Goal: Check status: Check status

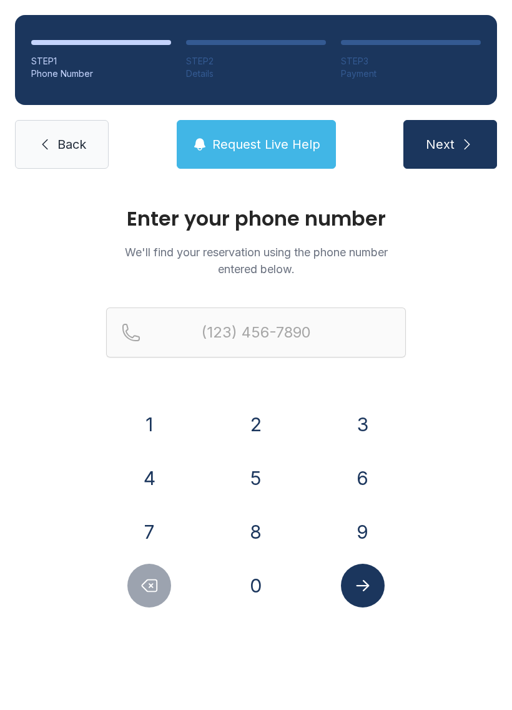
click at [253, 425] on button "2" at bounding box center [256, 424] width 44 height 44
click at [154, 421] on button "1" at bounding box center [149, 424] width 44 height 44
click at [360, 525] on button "9" at bounding box center [363, 532] width 44 height 44
click at [139, 535] on button "7" at bounding box center [149, 532] width 44 height 44
click at [138, 534] on button "7" at bounding box center [149, 532] width 44 height 44
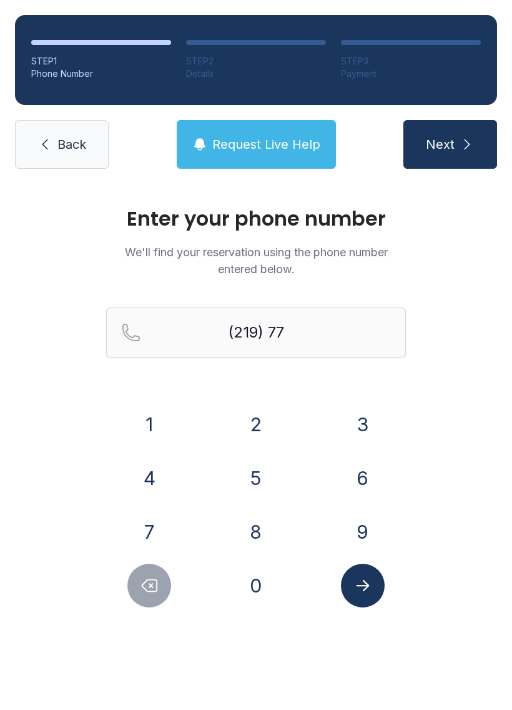
click at [161, 415] on button "1" at bounding box center [149, 424] width 44 height 44
click at [249, 483] on button "5" at bounding box center [256, 478] width 44 height 44
click at [248, 598] on button "0" at bounding box center [256, 585] width 44 height 44
click at [247, 597] on button "0" at bounding box center [256, 585] width 44 height 44
click at [255, 583] on button "0" at bounding box center [256, 585] width 44 height 44
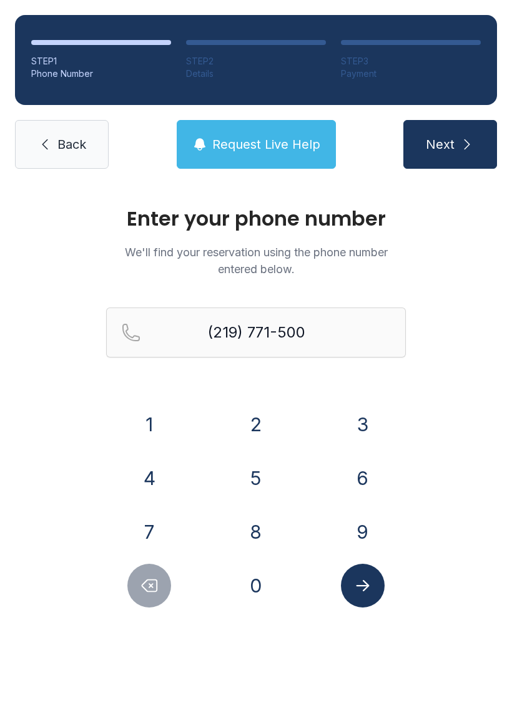
type input "[PHONE_NUMBER]"
click at [365, 588] on icon "Submit lookup form" at bounding box center [362, 585] width 13 height 11
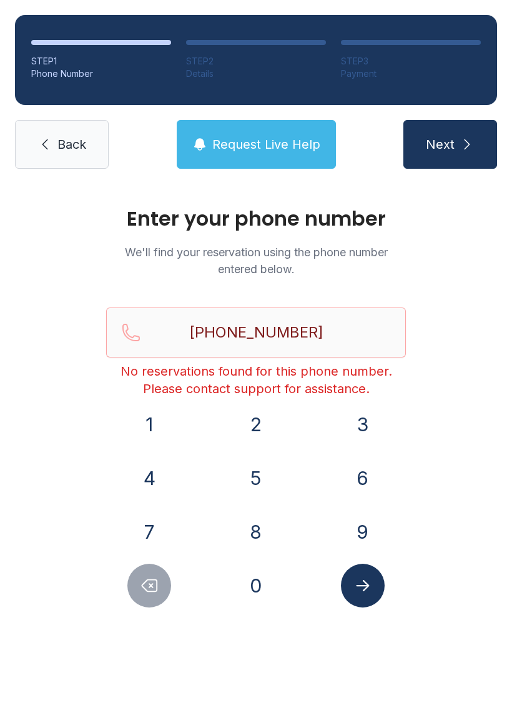
click at [447, 142] on span "Next" at bounding box center [440, 144] width 29 height 17
click at [48, 153] on link "Back" at bounding box center [62, 144] width 94 height 49
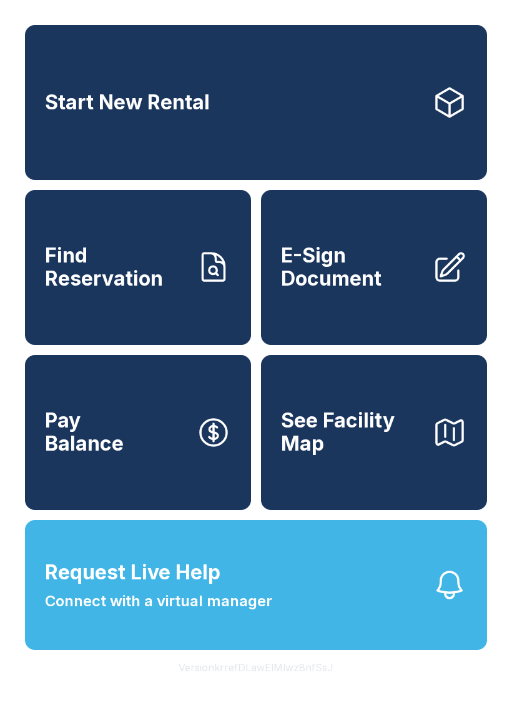
click at [262, 612] on span "Request Live Help Connect with a virtual manager" at bounding box center [158, 584] width 227 height 55
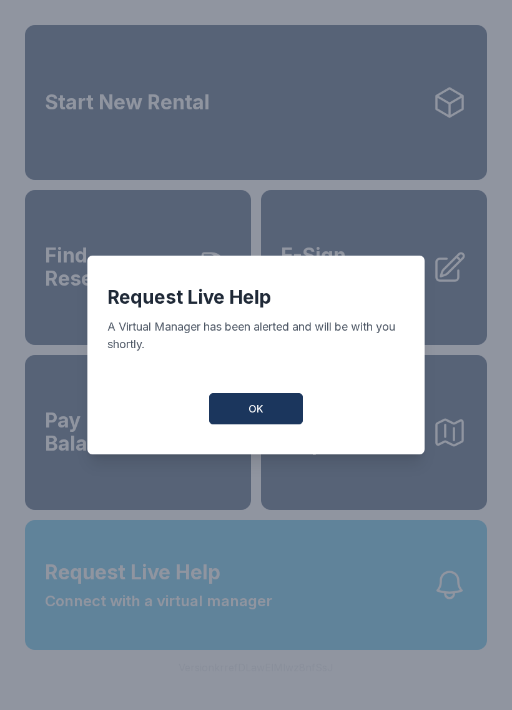
click at [256, 400] on button "OK" at bounding box center [256, 408] width 94 height 31
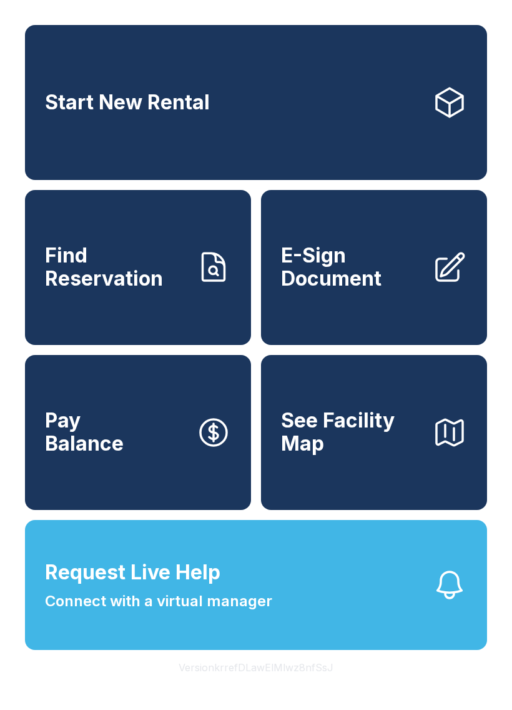
click at [347, 455] on span "See Facility Map" at bounding box center [351, 432] width 141 height 46
click at [342, 282] on span "E-Sign Document" at bounding box center [351, 267] width 141 height 46
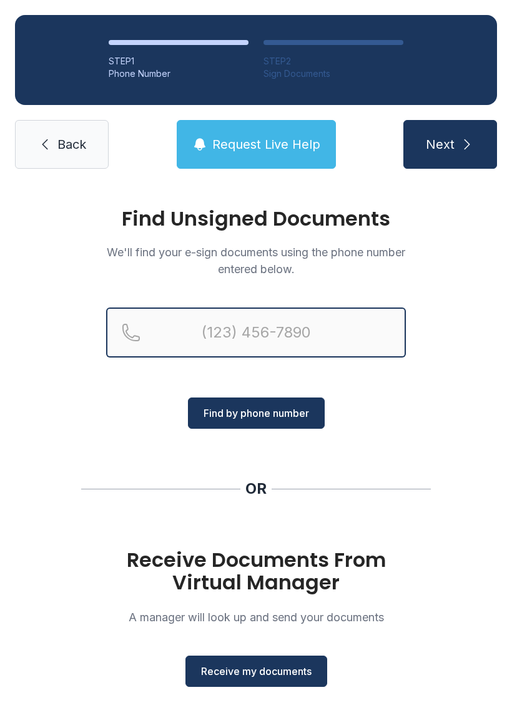
click at [249, 326] on input "Reservation phone number" at bounding box center [256, 332] width 300 height 50
type input "[PHONE_NUMBER]"
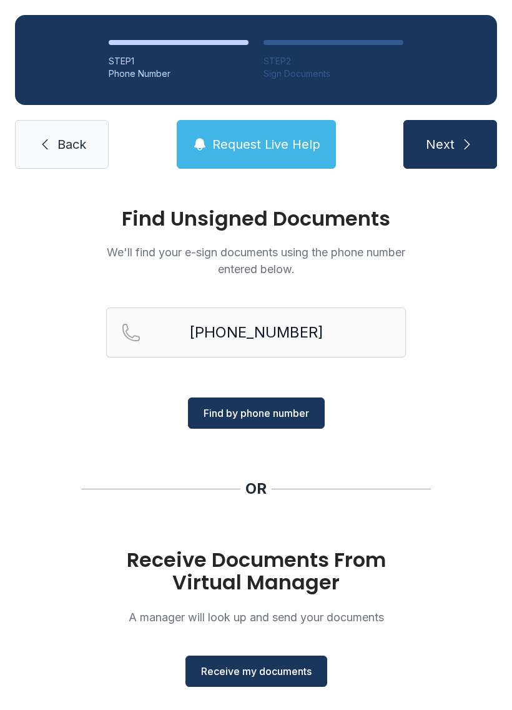
click at [239, 413] on span "Find by phone number" at bounding box center [257, 412] width 106 height 15
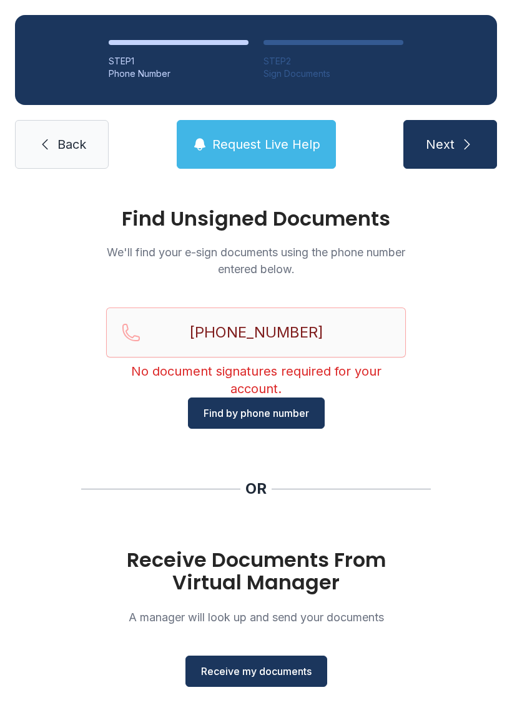
click at [452, 141] on span "Next" at bounding box center [440, 144] width 29 height 17
click at [37, 135] on link "Back" at bounding box center [62, 144] width 94 height 49
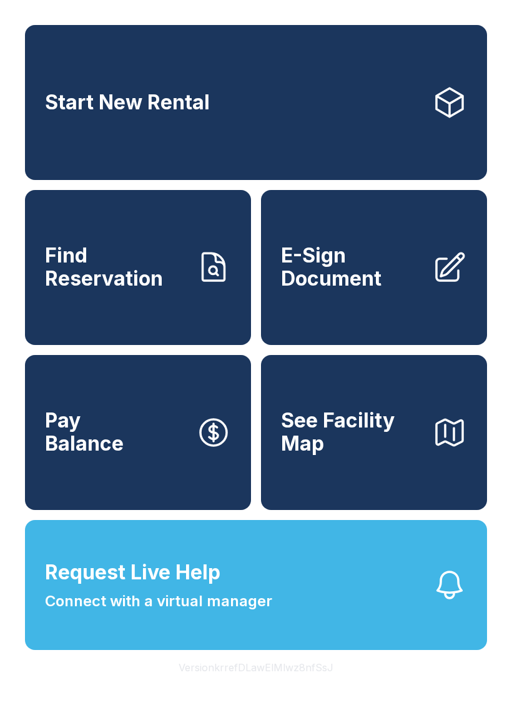
click at [162, 287] on span "Find Reservation" at bounding box center [115, 267] width 141 height 46
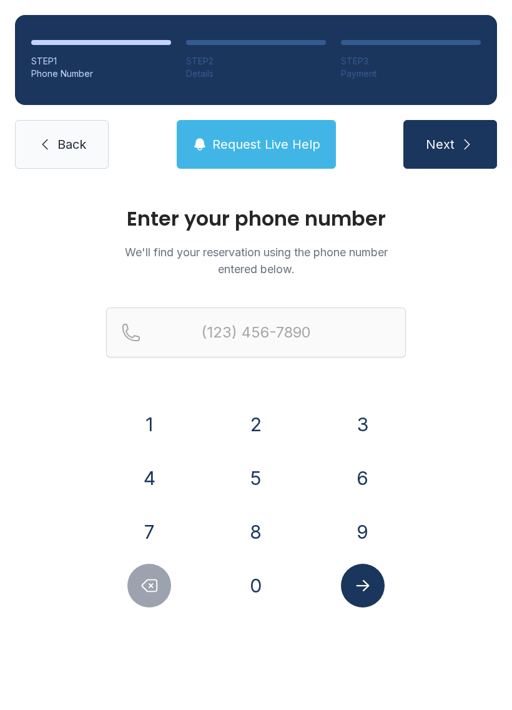
click at [249, 421] on button "2" at bounding box center [256, 424] width 44 height 44
click at [139, 421] on button "1" at bounding box center [149, 424] width 44 height 44
click at [359, 528] on button "9" at bounding box center [363, 532] width 44 height 44
click at [149, 532] on button "7" at bounding box center [149, 532] width 44 height 44
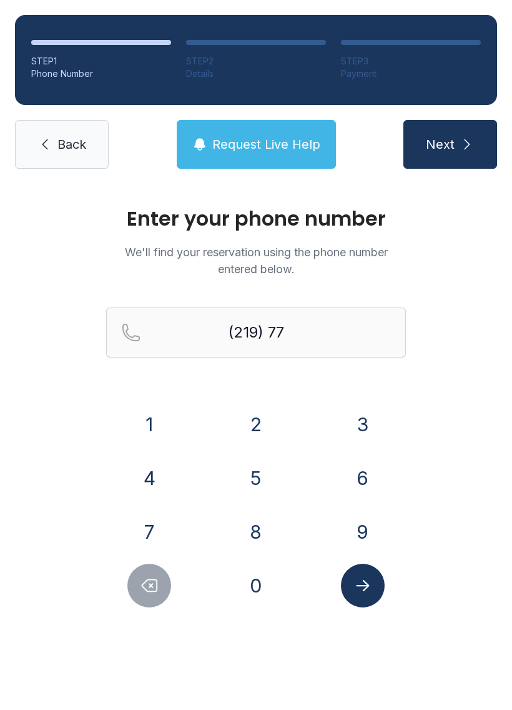
click at [156, 405] on button "1" at bounding box center [149, 424] width 44 height 44
click at [251, 475] on button "5" at bounding box center [256, 478] width 44 height 44
click at [255, 585] on button "0" at bounding box center [256, 585] width 44 height 44
click at [254, 584] on button "0" at bounding box center [256, 585] width 44 height 44
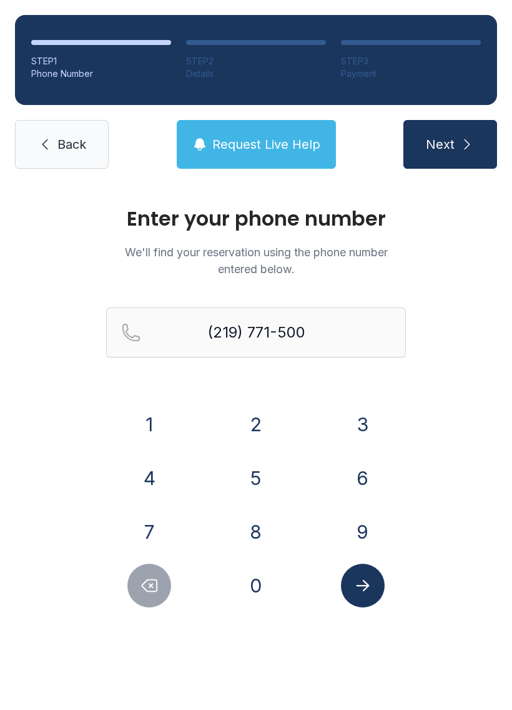
type input "[PHONE_NUMBER]"
click at [365, 586] on icon "Submit lookup form" at bounding box center [362, 585] width 13 height 11
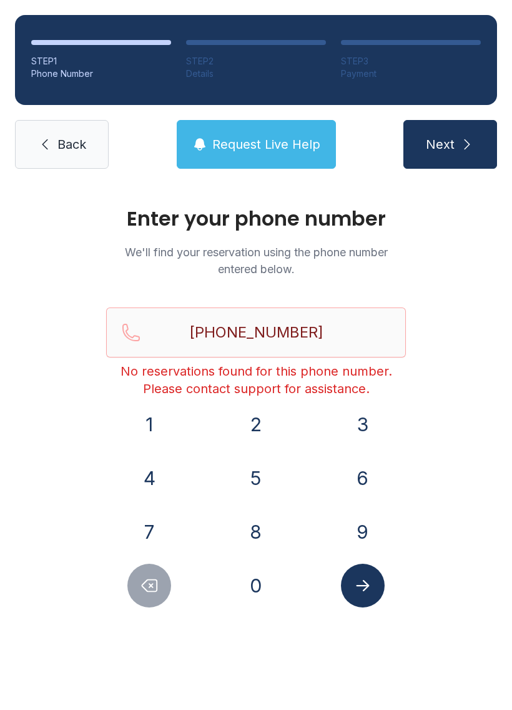
click at [58, 136] on span "Back" at bounding box center [71, 144] width 29 height 17
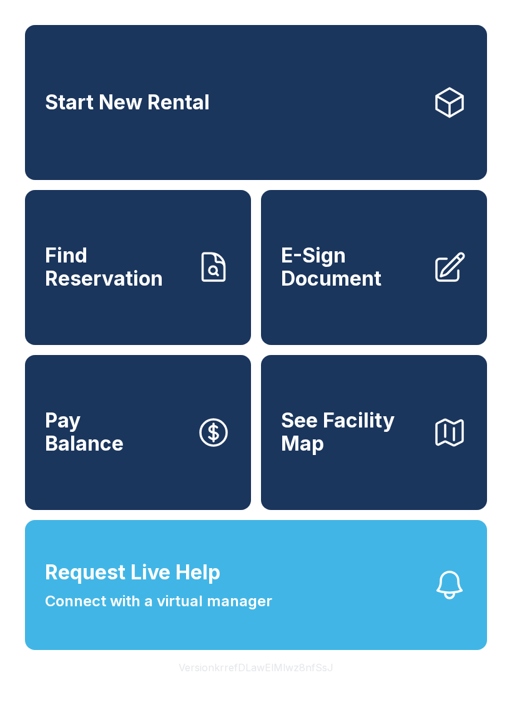
click at [350, 450] on span "See Facility Map" at bounding box center [351, 432] width 141 height 46
